Goal: Transaction & Acquisition: Purchase product/service

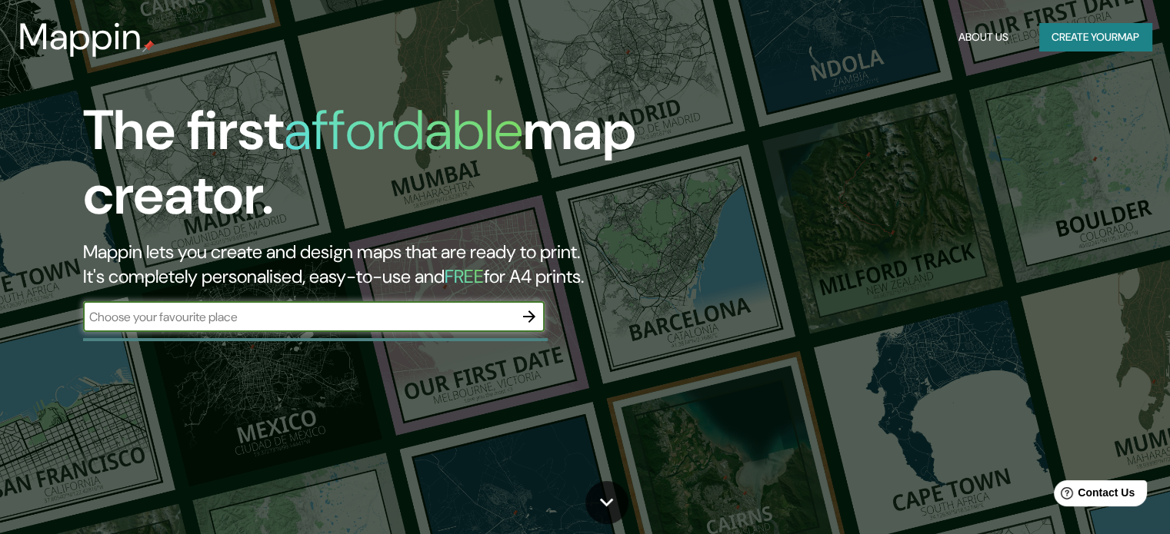
click at [1067, 39] on button "Create your map" at bounding box center [1095, 37] width 112 height 28
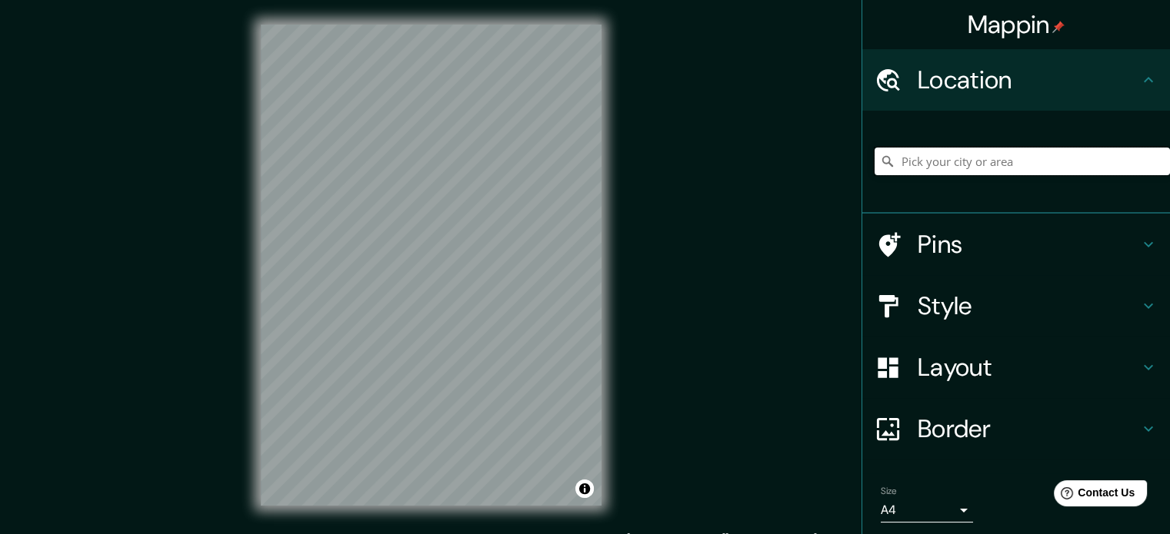
click at [922, 161] on input "Pick your city or area" at bounding box center [1021, 162] width 295 height 28
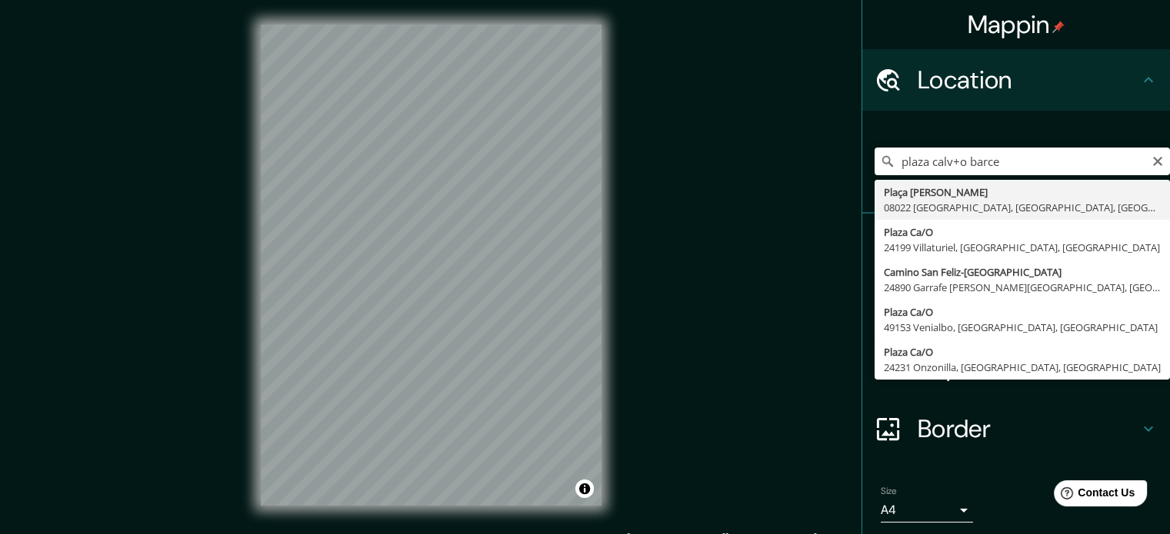
type input "Plaça [PERSON_NAME][GEOGRAPHIC_DATA], [GEOGRAPHIC_DATA], [GEOGRAPHIC_DATA]"
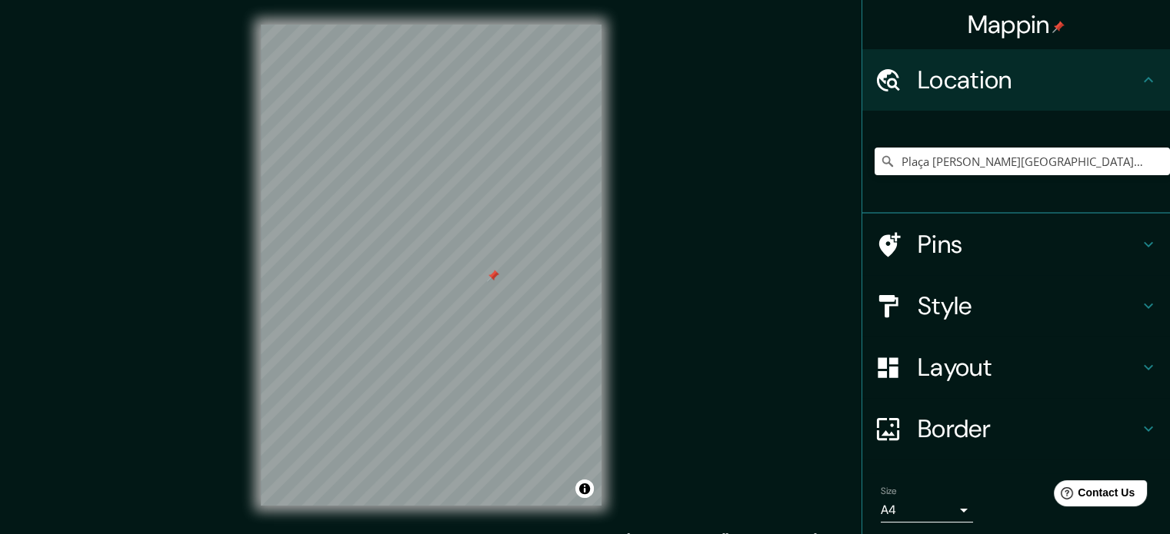
click at [1139, 301] on icon at bounding box center [1148, 306] width 18 height 18
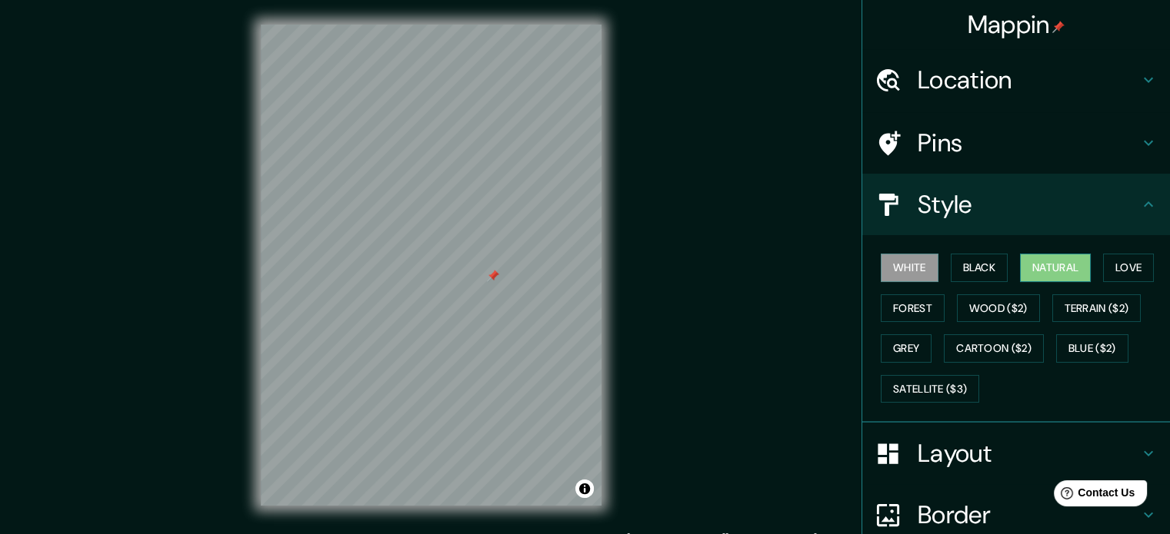
click at [1044, 271] on button "Natural" at bounding box center [1055, 268] width 71 height 28
click at [892, 305] on button "Forest" at bounding box center [913, 309] width 64 height 28
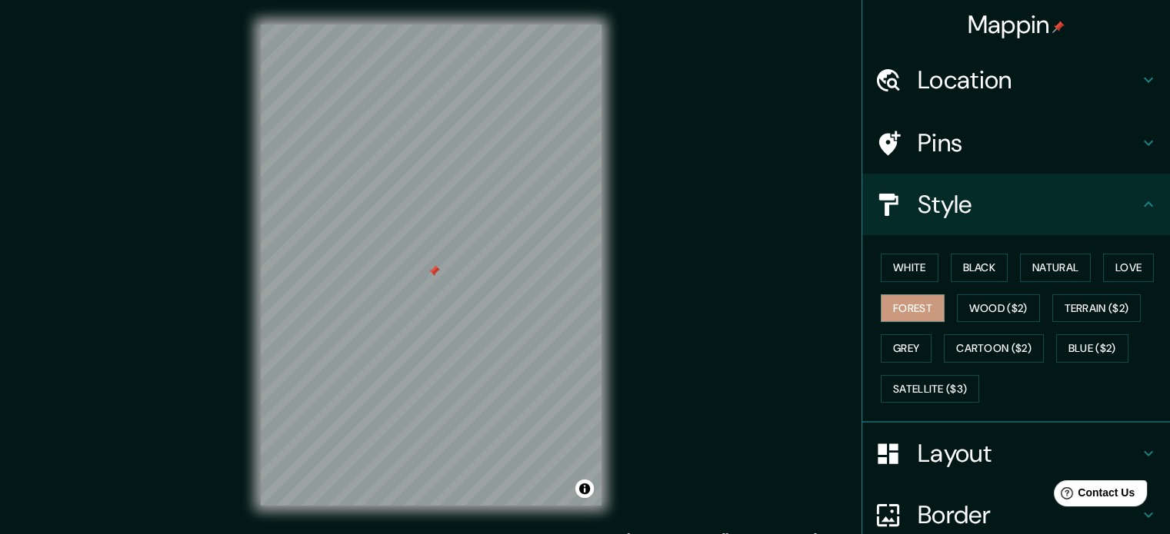
click at [1139, 446] on icon at bounding box center [1148, 454] width 18 height 18
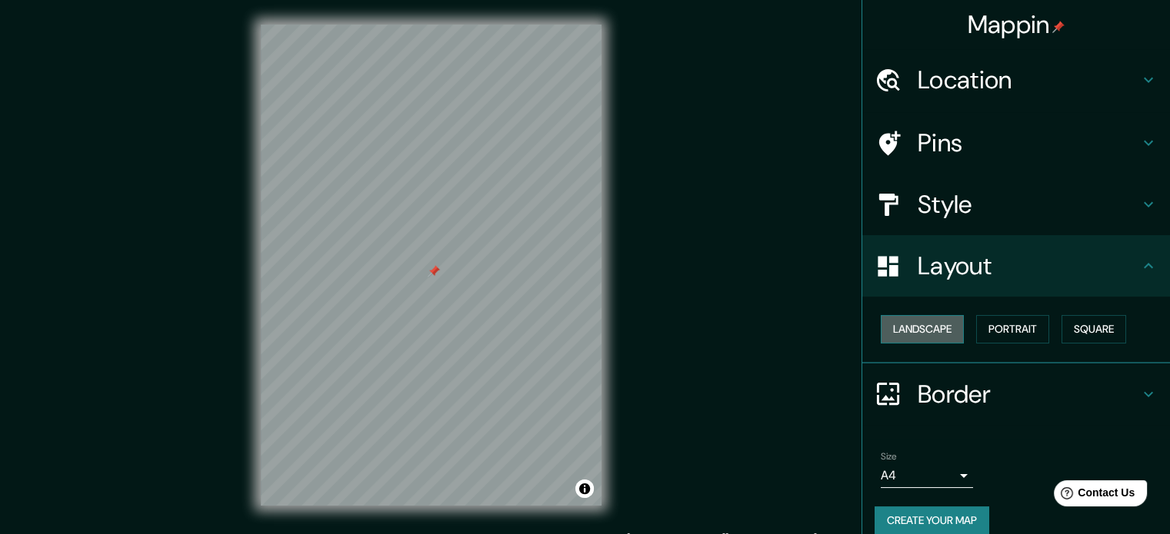
click at [923, 334] on button "Landscape" at bounding box center [922, 329] width 83 height 28
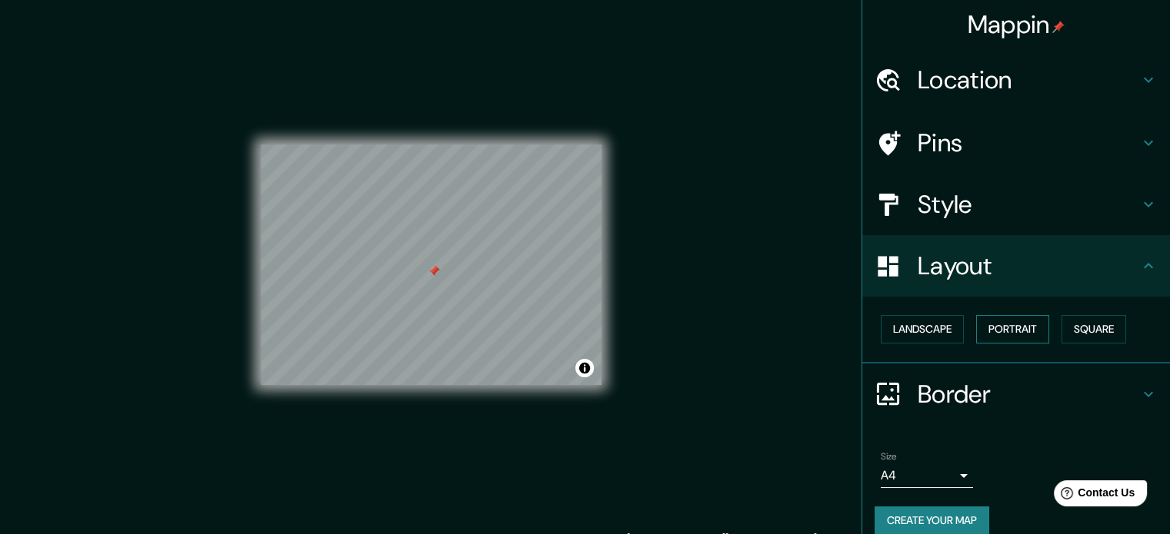
click at [981, 327] on button "Portrait" at bounding box center [1012, 329] width 73 height 28
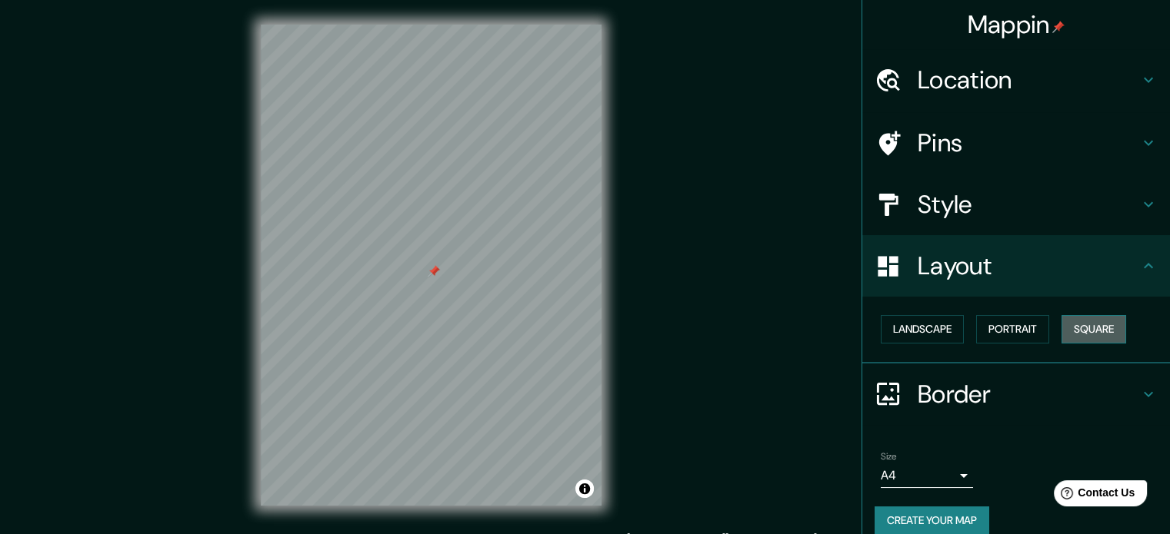
click at [1061, 326] on button "Square" at bounding box center [1093, 329] width 65 height 28
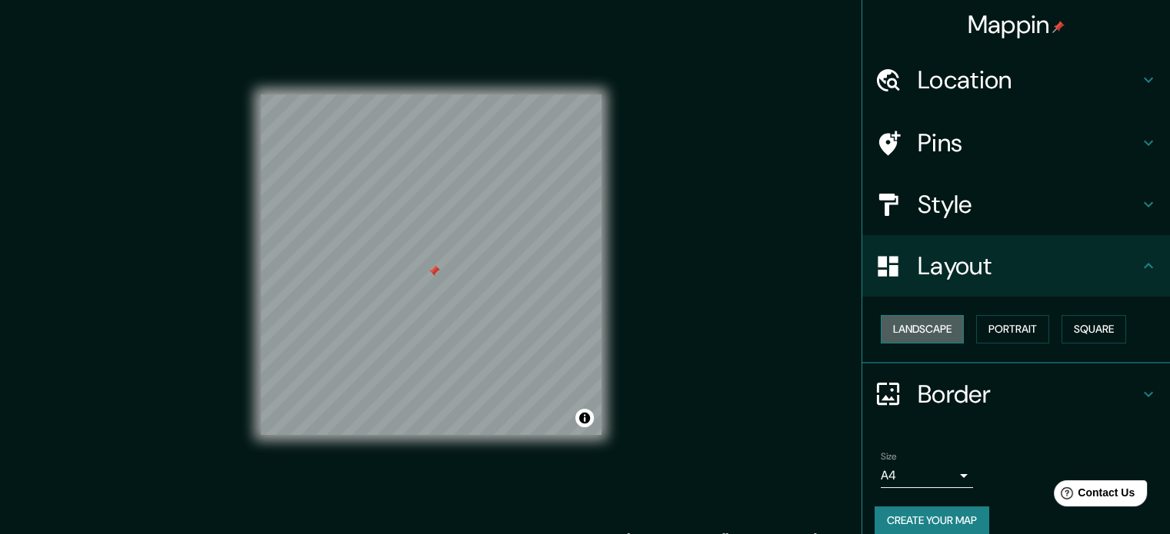
click at [921, 331] on button "Landscape" at bounding box center [922, 329] width 83 height 28
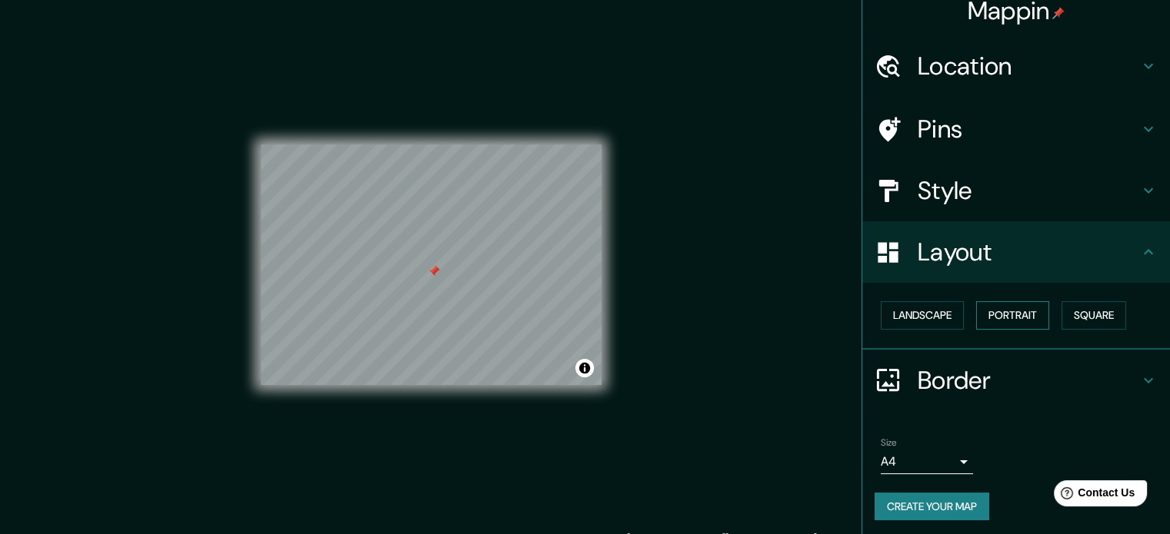
scroll to position [17, 0]
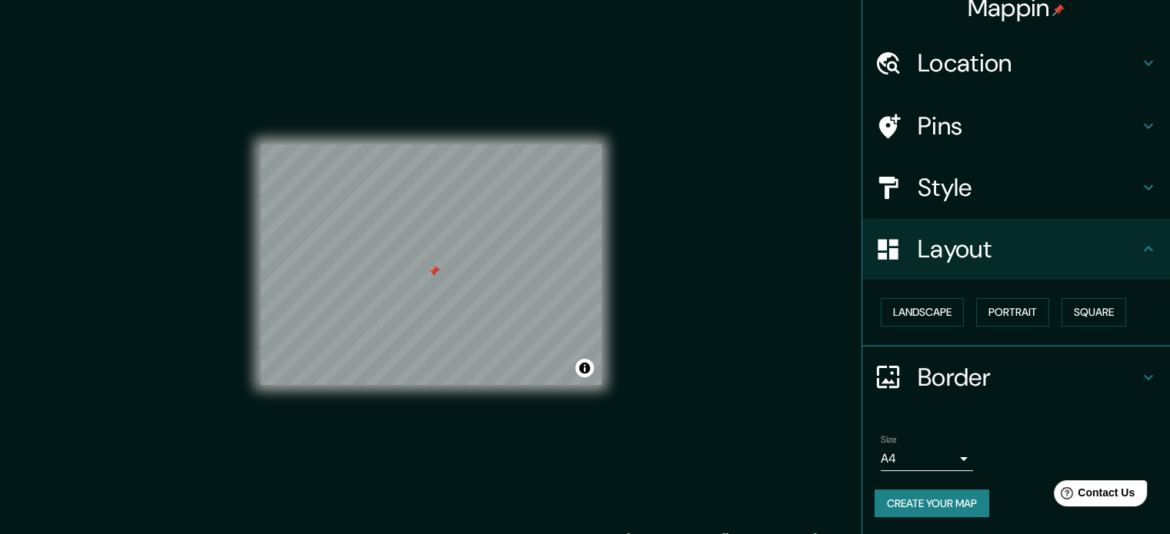
click at [1139, 373] on icon at bounding box center [1148, 377] width 18 height 18
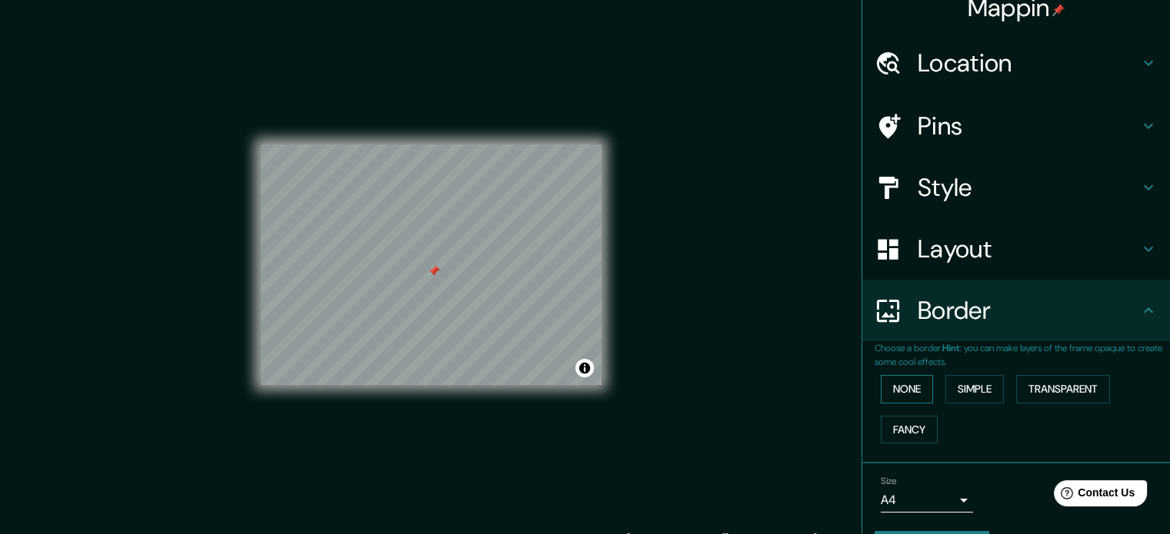
click at [911, 392] on button "None" at bounding box center [907, 389] width 52 height 28
click at [957, 390] on button "Simple" at bounding box center [974, 389] width 58 height 28
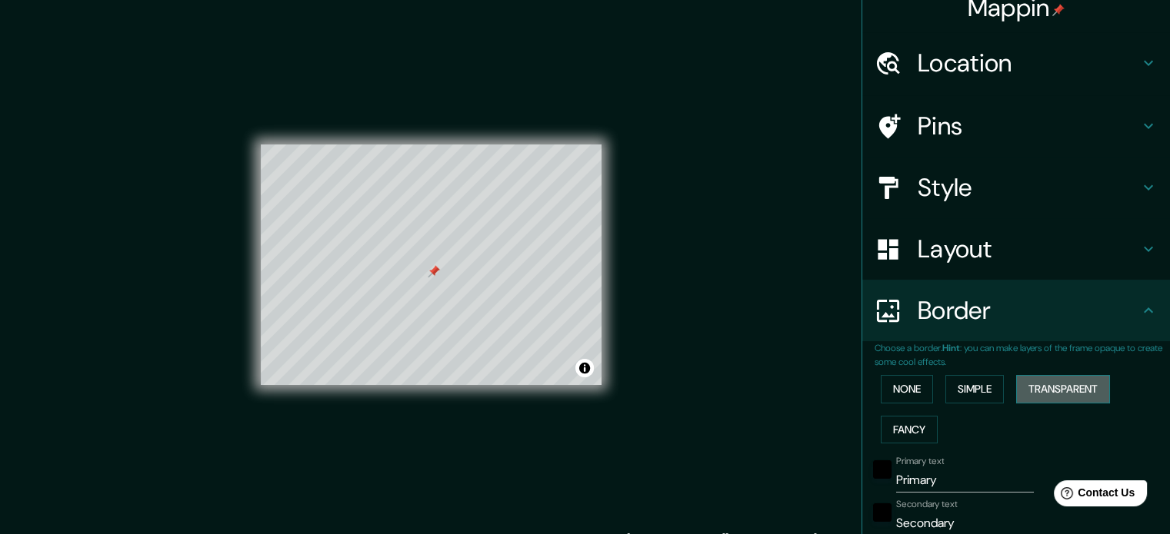
click at [1033, 388] on button "Transparent" at bounding box center [1063, 389] width 94 height 28
click at [897, 421] on button "Fancy" at bounding box center [909, 430] width 57 height 28
click at [895, 389] on button "None" at bounding box center [907, 389] width 52 height 28
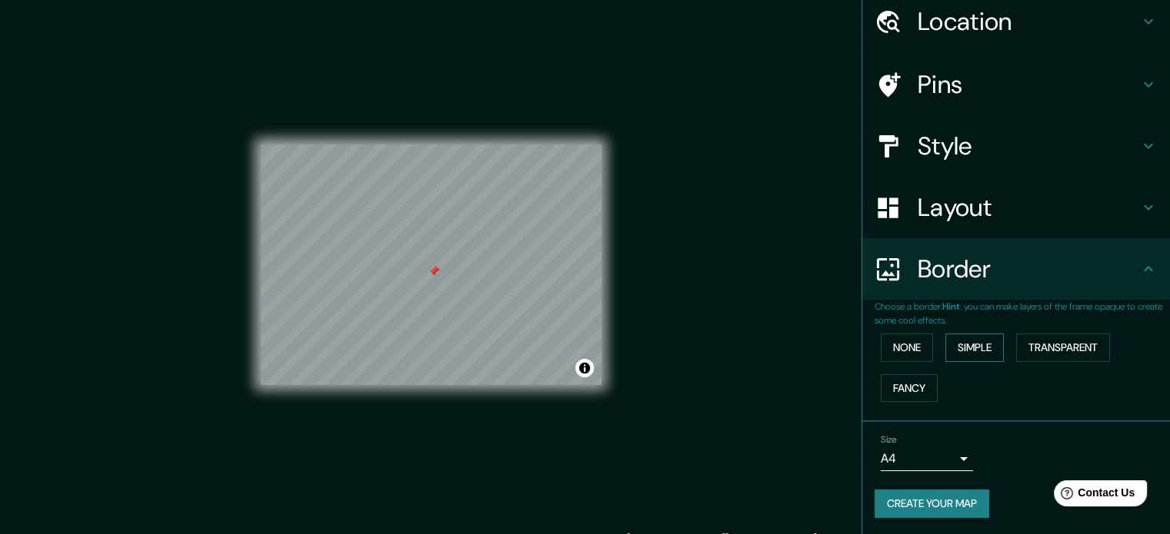
scroll to position [0, 0]
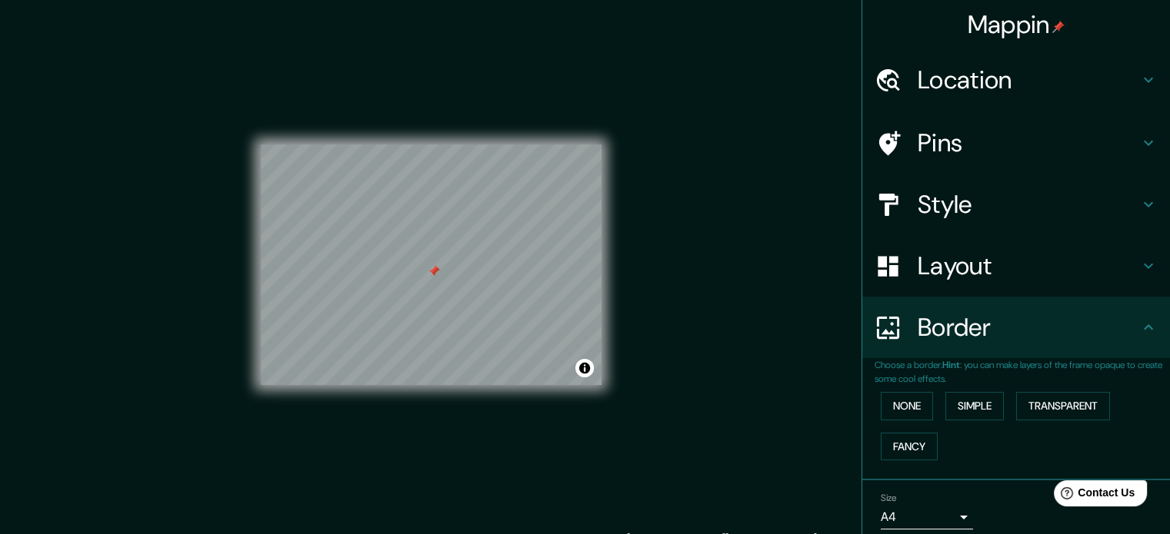
click at [1139, 71] on icon at bounding box center [1148, 80] width 18 height 18
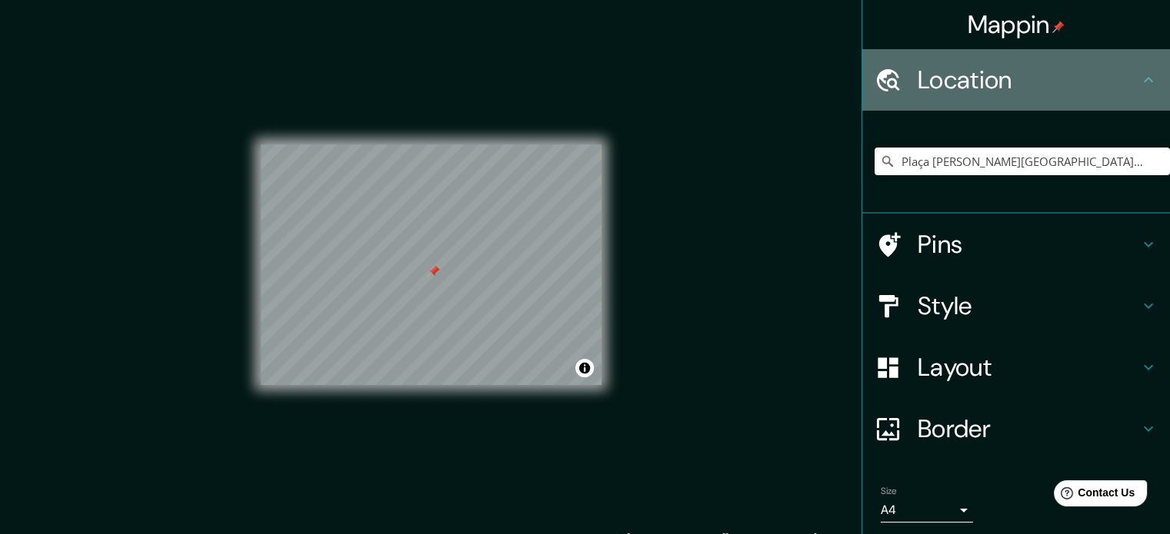
click at [1139, 71] on icon at bounding box center [1148, 80] width 18 height 18
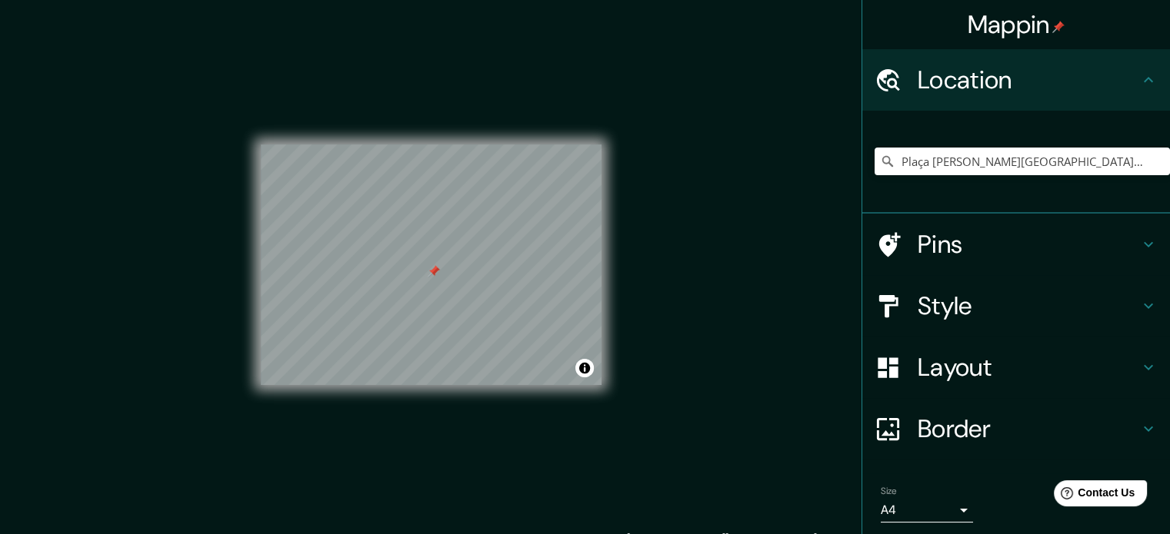
click at [1139, 82] on icon at bounding box center [1148, 80] width 18 height 18
click at [1139, 76] on icon at bounding box center [1148, 80] width 18 height 18
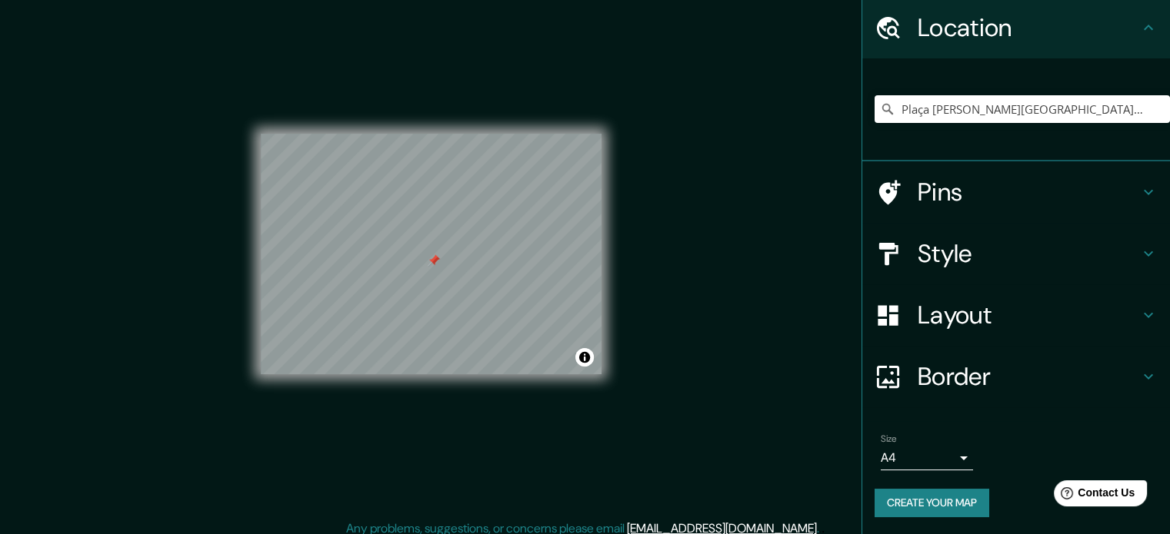
scroll to position [20, 0]
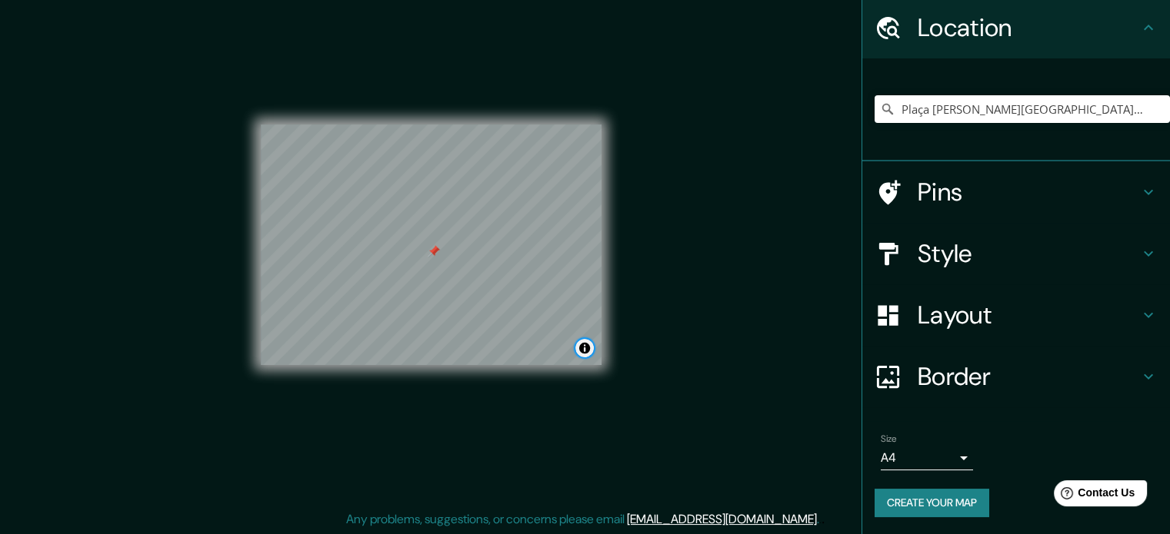
click at [584, 349] on button "Toggle attribution" at bounding box center [584, 348] width 18 height 18
click at [668, 322] on div "Mappin Location [GEOGRAPHIC_DATA][PERSON_NAME], [GEOGRAPHIC_DATA], [GEOGRAPHIC_…" at bounding box center [585, 257] width 1170 height 555
